Goal: Answer question/provide support

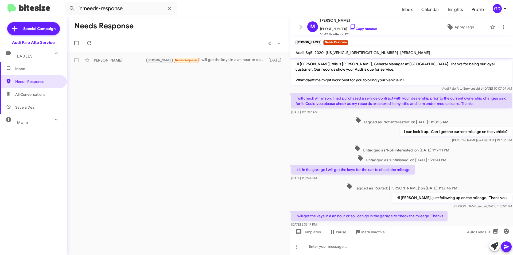
scroll to position [16, 0]
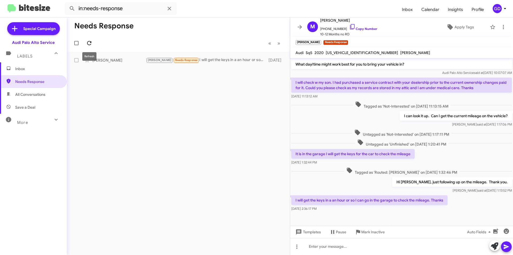
click at [91, 43] on icon at bounding box center [89, 43] width 6 height 6
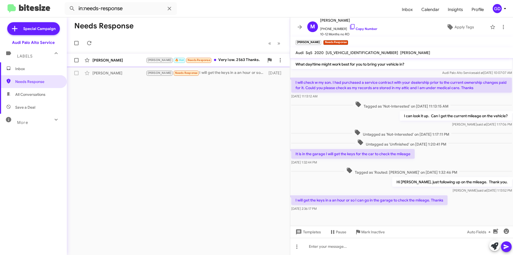
click at [100, 60] on div "[PERSON_NAME]" at bounding box center [118, 59] width 53 height 5
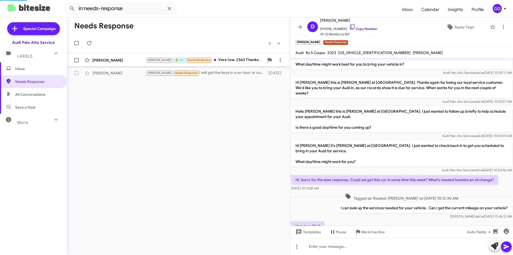
scroll to position [39, 0]
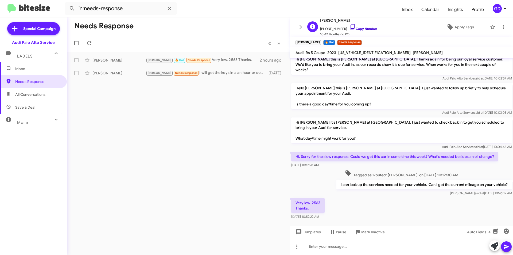
click at [357, 30] on link "Copy Number" at bounding box center [363, 29] width 28 height 4
click at [361, 29] on link "Copy Number" at bounding box center [363, 29] width 28 height 4
click at [355, 53] on span "[US_VEHICLE_IDENTIFICATION_NUMBER]" at bounding box center [374, 52] width 72 height 5
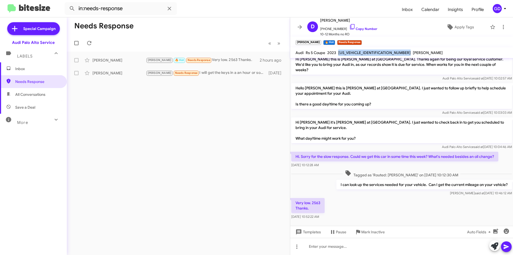
copy span "[US_VEHICLE_IDENTIFICATION_NUMBER]"
click at [103, 74] on div "[PERSON_NAME]" at bounding box center [118, 72] width 53 height 5
